Goal: Transaction & Acquisition: Purchase product/service

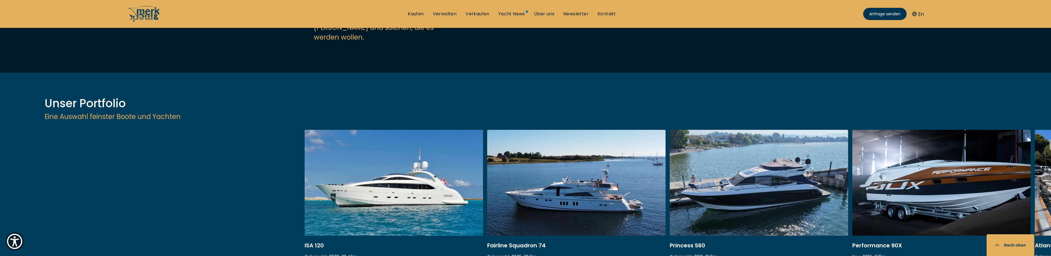
scroll to position [724, 0]
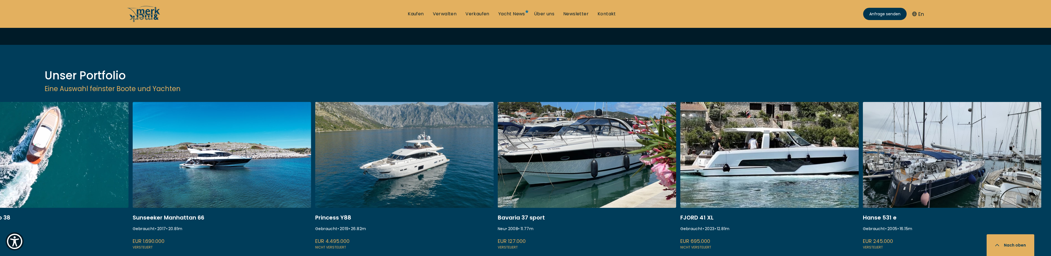
click at [325, 201] on div "ISA 120 Gebraucht • 2008 • 36.45 m EUR 3.850.000 Versteuert Fairline Squadron 7…" at bounding box center [525, 194] width 1051 height 185
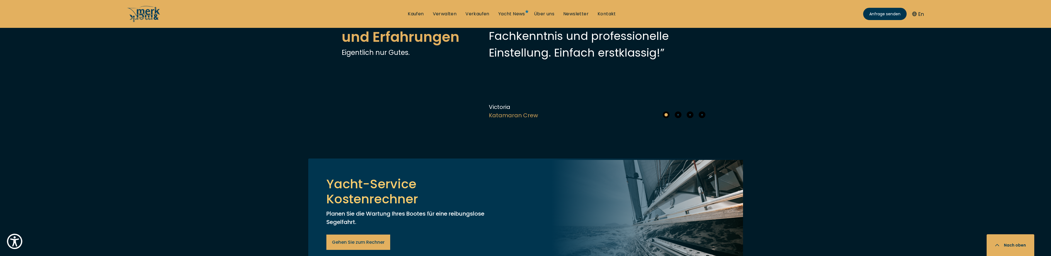
scroll to position [1978, 0]
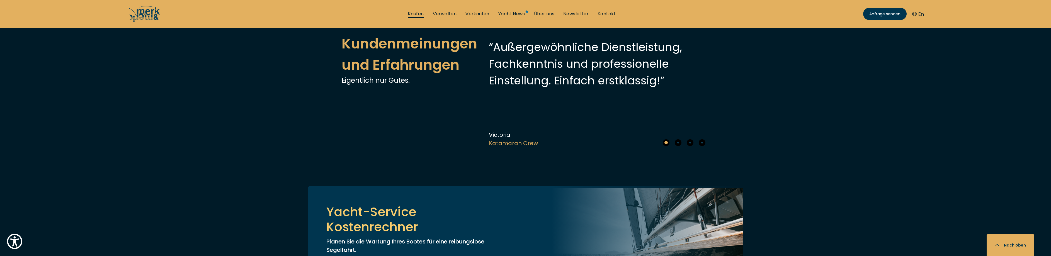
click at [414, 14] on link "Kaufen" at bounding box center [416, 14] width 16 height 6
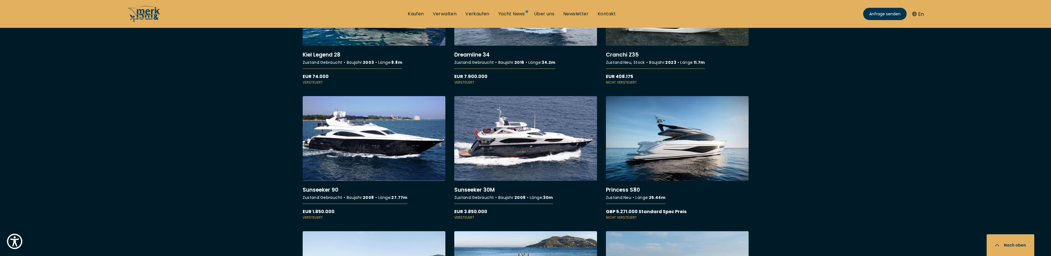
scroll to position [3204, 0]
